Goal: Information Seeking & Learning: Learn about a topic

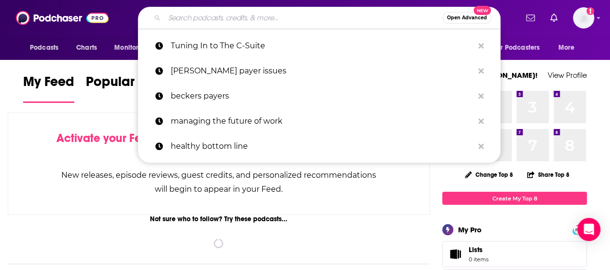
click at [292, 16] on input "Search podcasts, credits, & more..." at bounding box center [303, 17] width 278 height 15
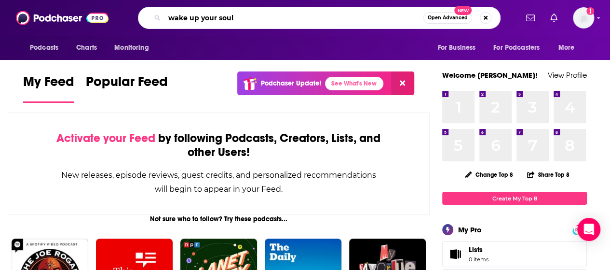
type input "wake up your soul"
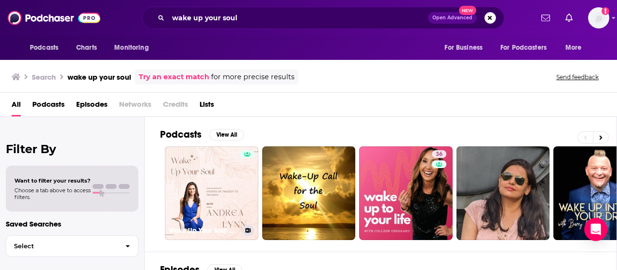
click at [213, 230] on h3 "Wake Up Your Soul With [PERSON_NAME]" at bounding box center [204, 230] width 70 height 8
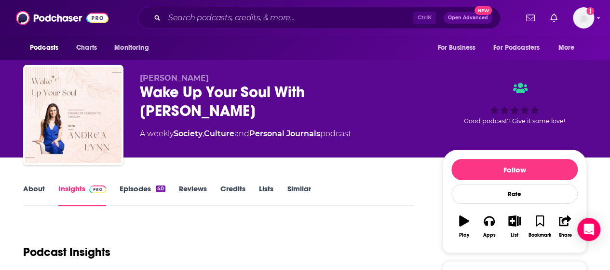
click at [150, 187] on link "Episodes 40" at bounding box center [143, 195] width 46 height 22
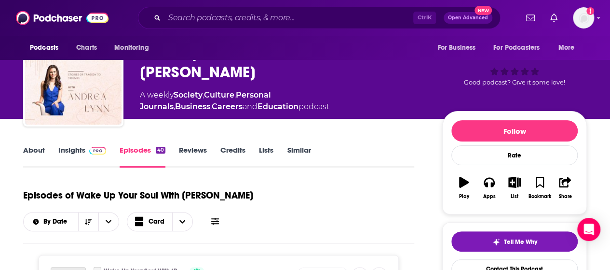
scroll to position [145, 0]
